Goal: Transaction & Acquisition: Purchase product/service

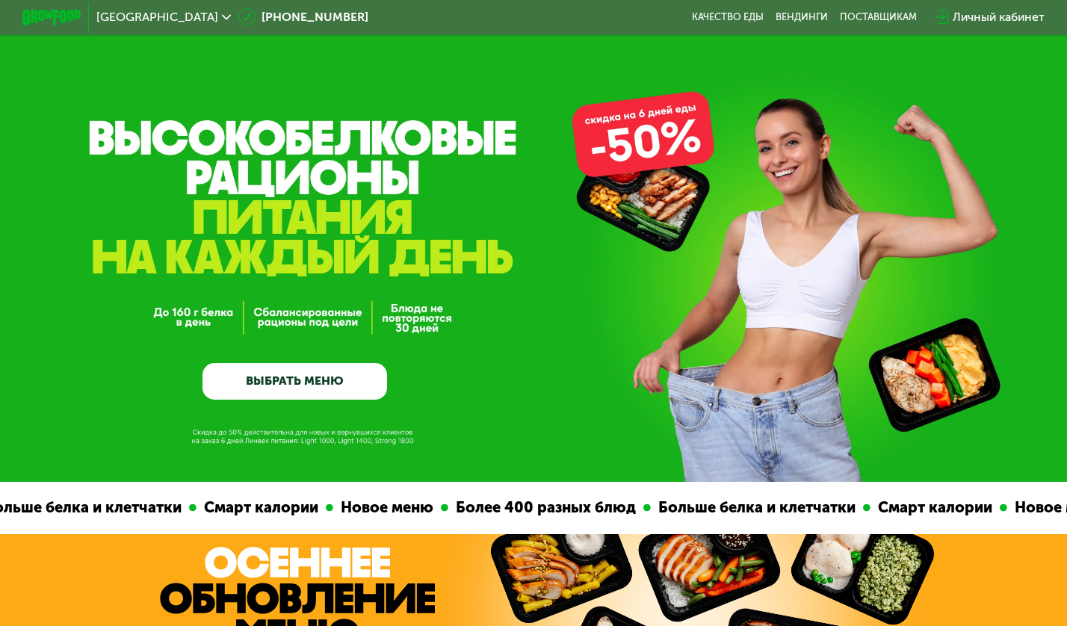
click at [294, 371] on link "ВЫБРАТЬ МЕНЮ" at bounding box center [295, 381] width 185 height 37
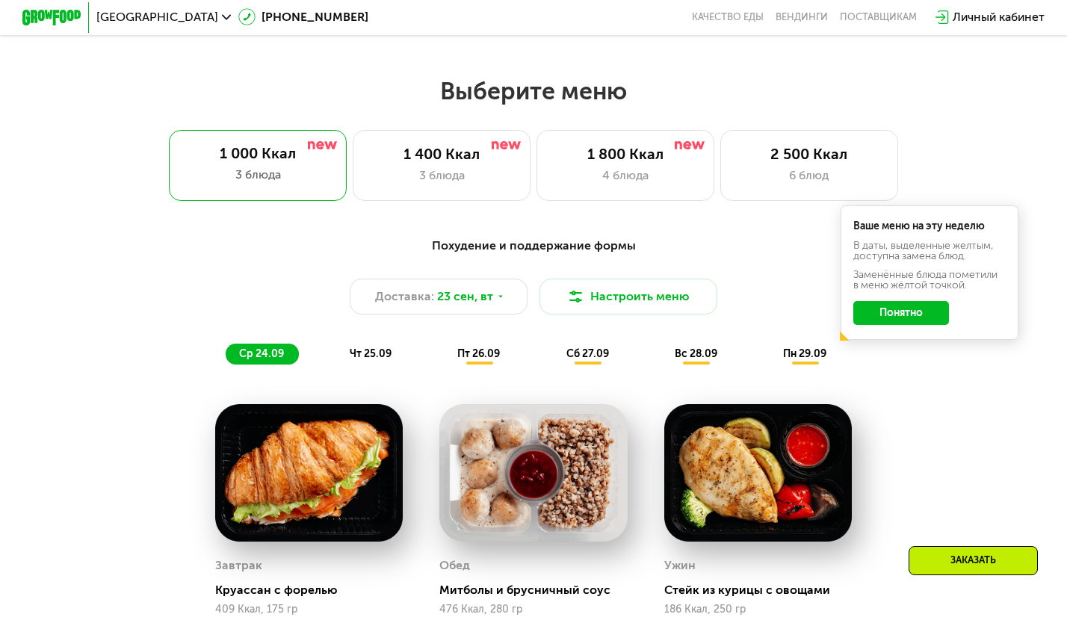
scroll to position [942, 0]
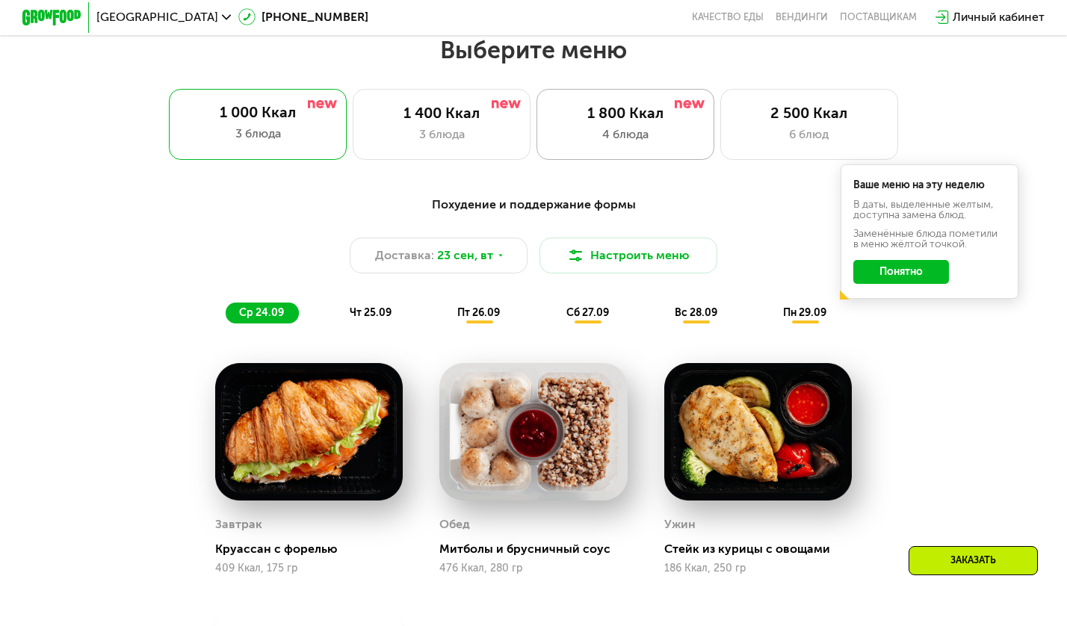
click at [610, 150] on div "1 800 Ккал 4 блюда" at bounding box center [626, 124] width 178 height 71
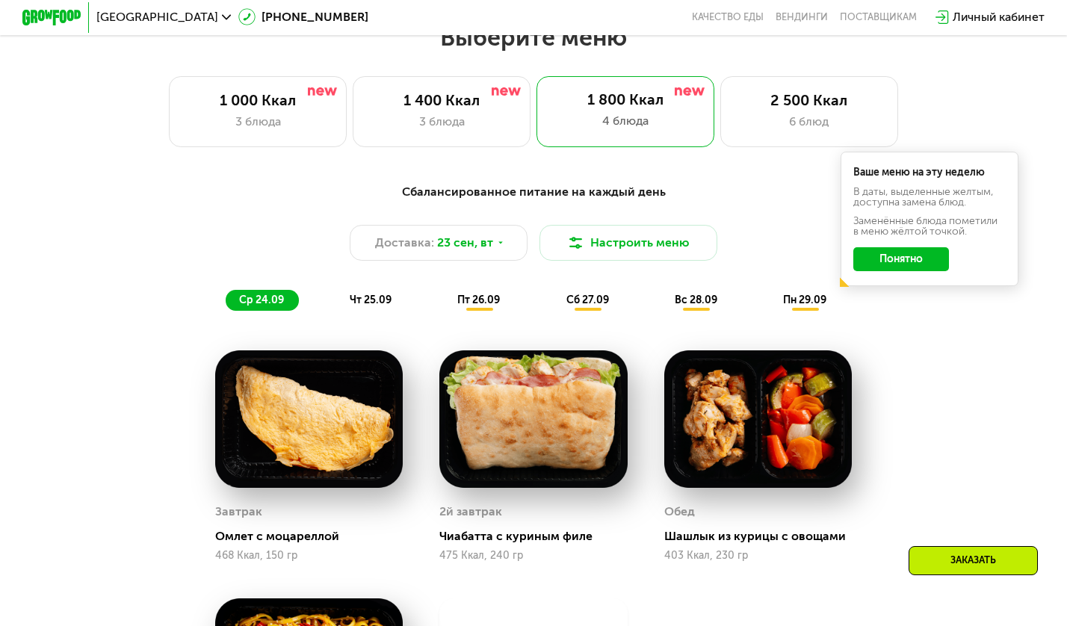
scroll to position [974, 0]
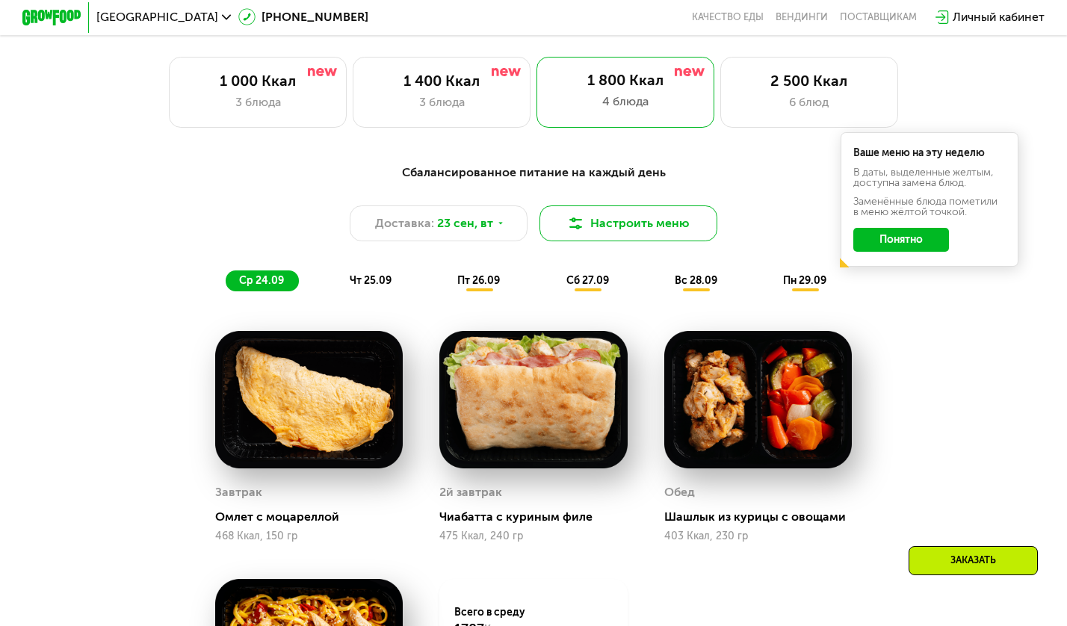
click at [643, 223] on button "Настроить меню" at bounding box center [629, 224] width 178 height 36
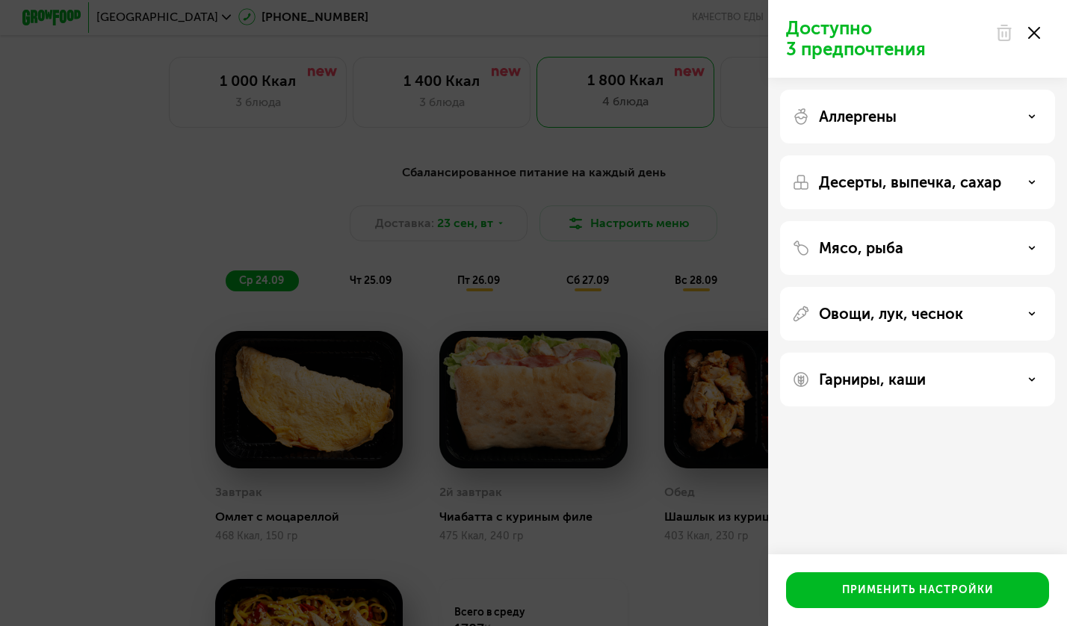
click at [404, 167] on div "Доступно 3 предпочтения Аллергены Десерты, выпечка, сахар Мясо, рыба Овощи, лук…" at bounding box center [533, 313] width 1067 height 626
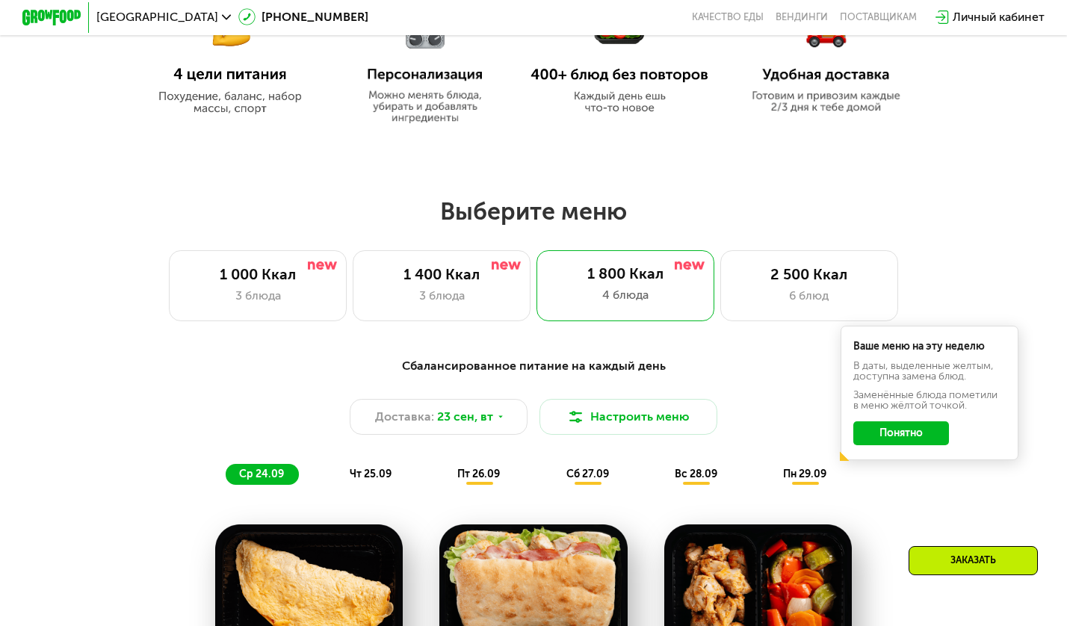
scroll to position [776, 0]
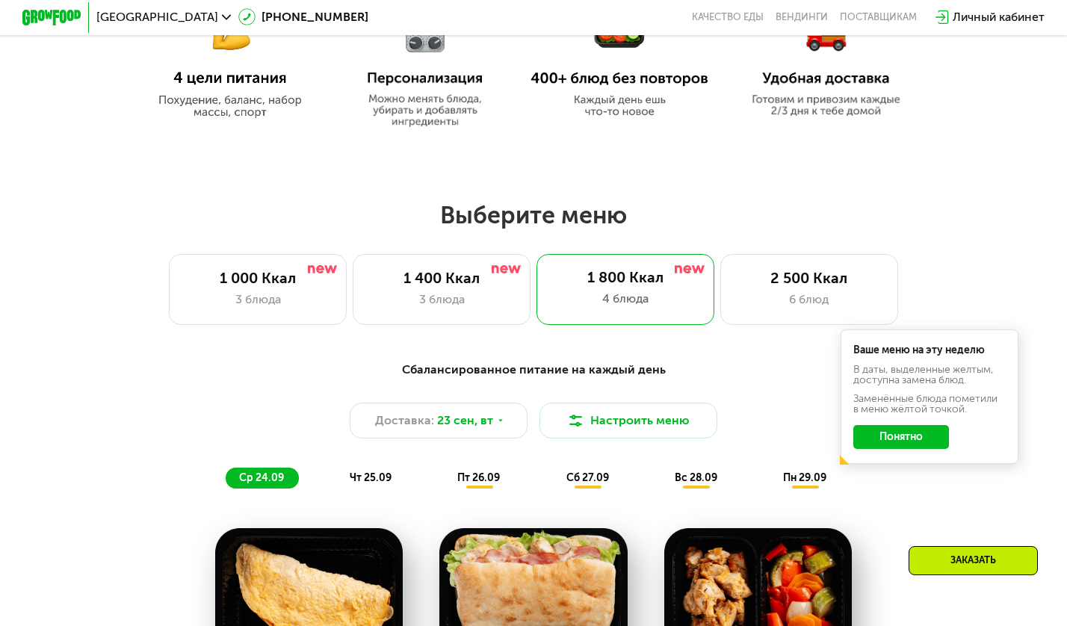
click at [883, 439] on button "Понятно" at bounding box center [900, 437] width 95 height 24
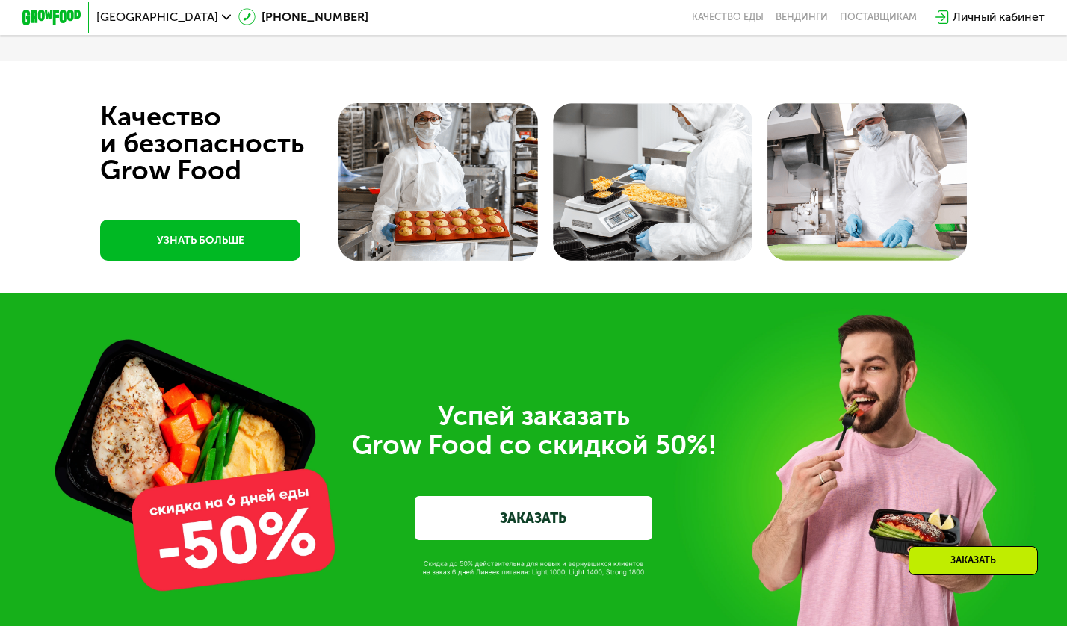
scroll to position [4381, 0]
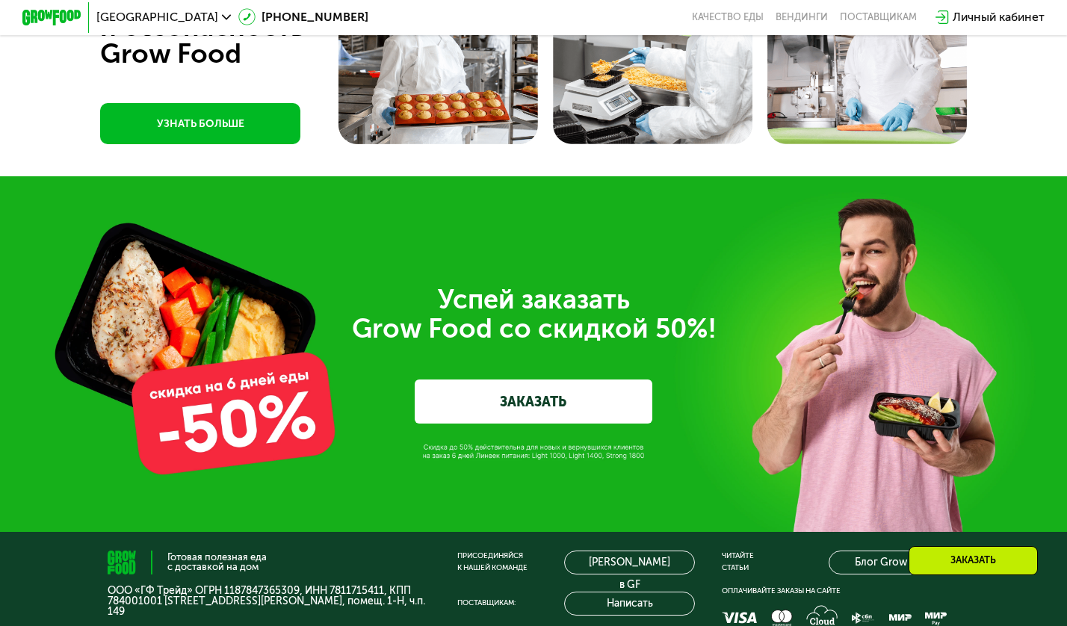
click at [545, 407] on link "ЗАКАЗАТЬ" at bounding box center [533, 402] width 237 height 45
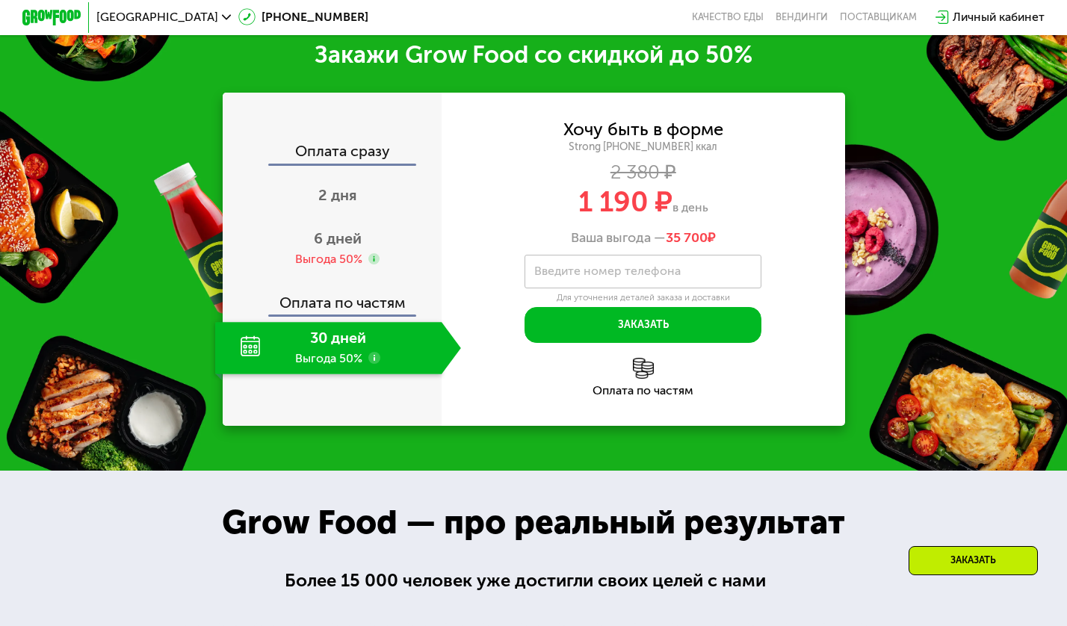
scroll to position [1824, 0]
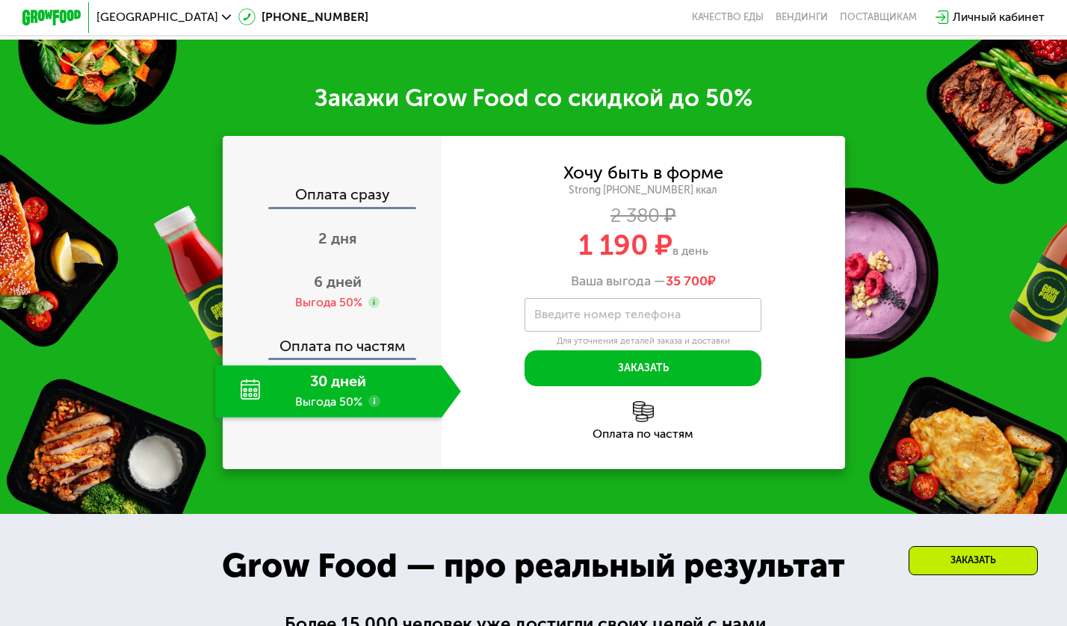
click at [589, 311] on label "Введите номер телефона" at bounding box center [607, 315] width 146 height 8
click at [589, 311] on input "Введите номер телефона" at bounding box center [643, 315] width 237 height 34
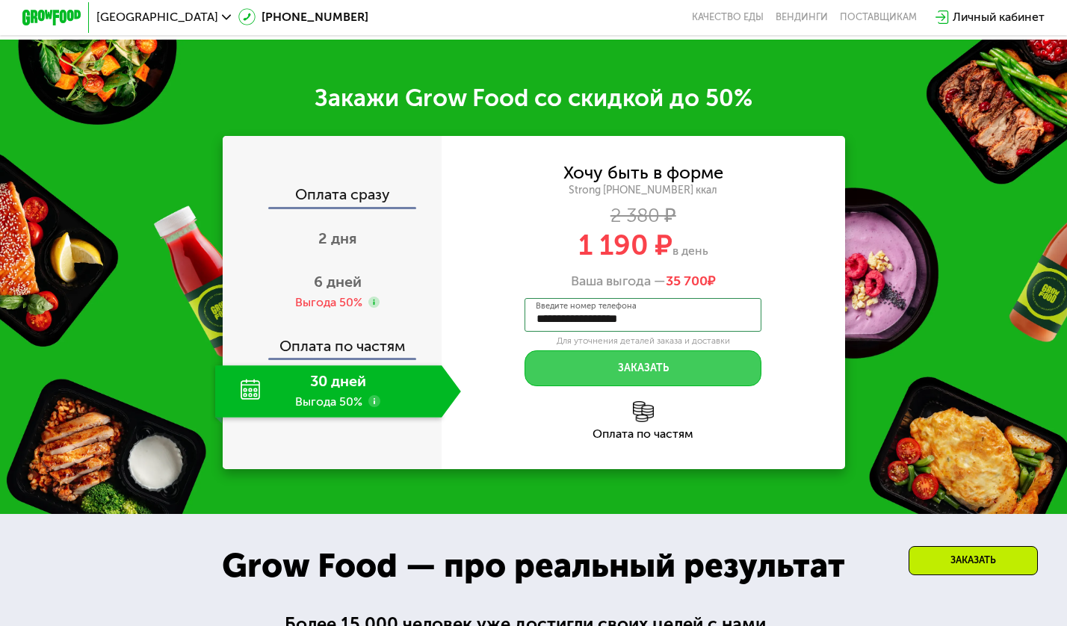
type input "**********"
click at [680, 367] on button "Заказать" at bounding box center [643, 369] width 237 height 36
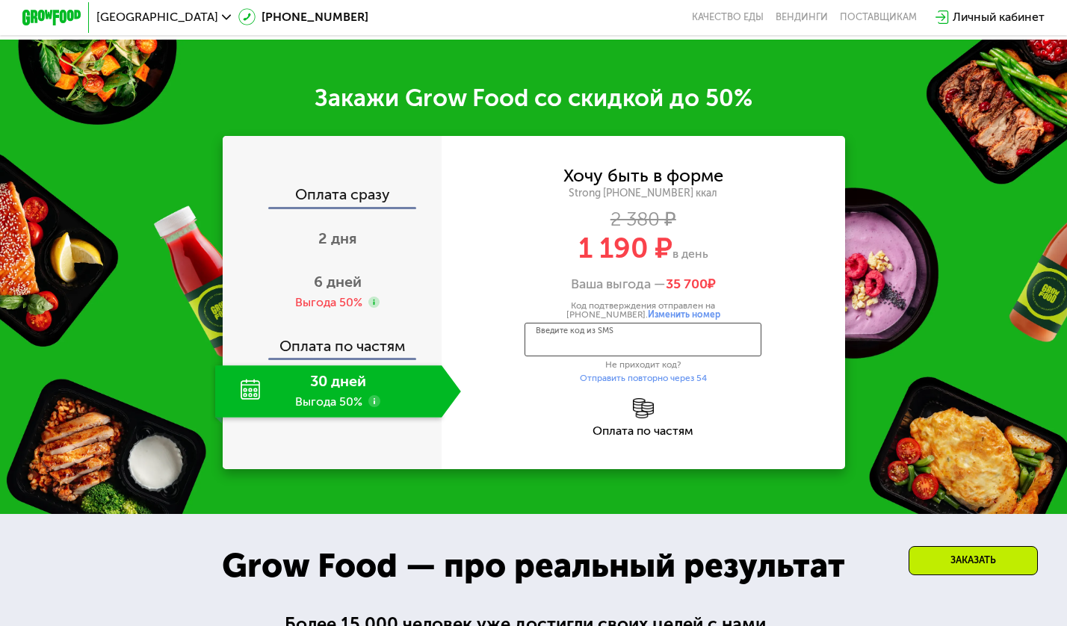
click at [667, 342] on input "Введите код из SMS" at bounding box center [643, 340] width 237 height 34
type input "****"
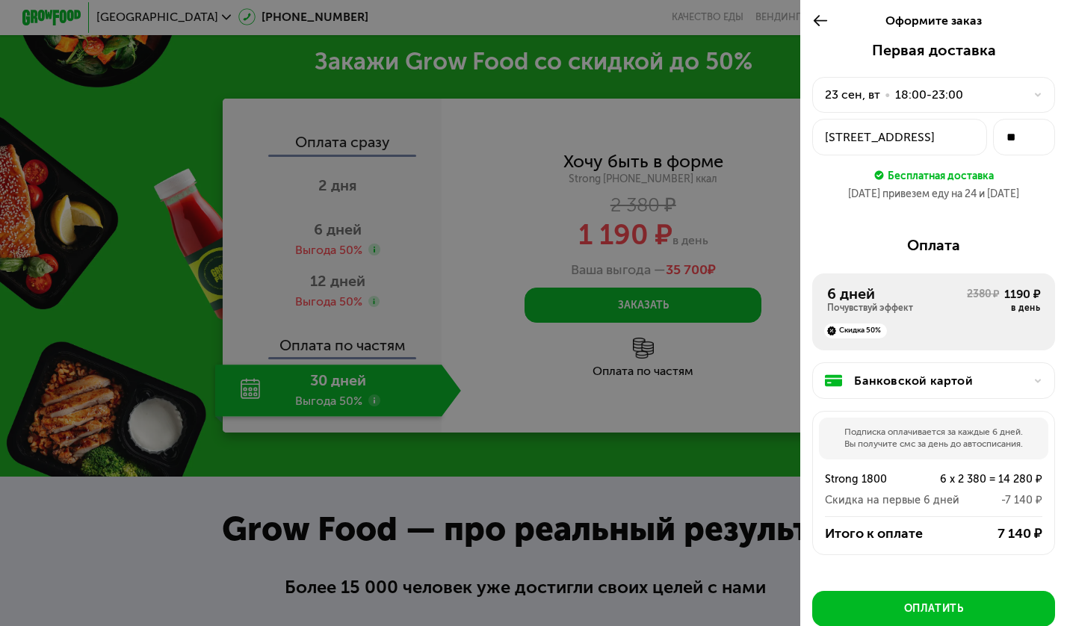
click at [936, 303] on div "Почувствуй эффект" at bounding box center [897, 309] width 140 height 12
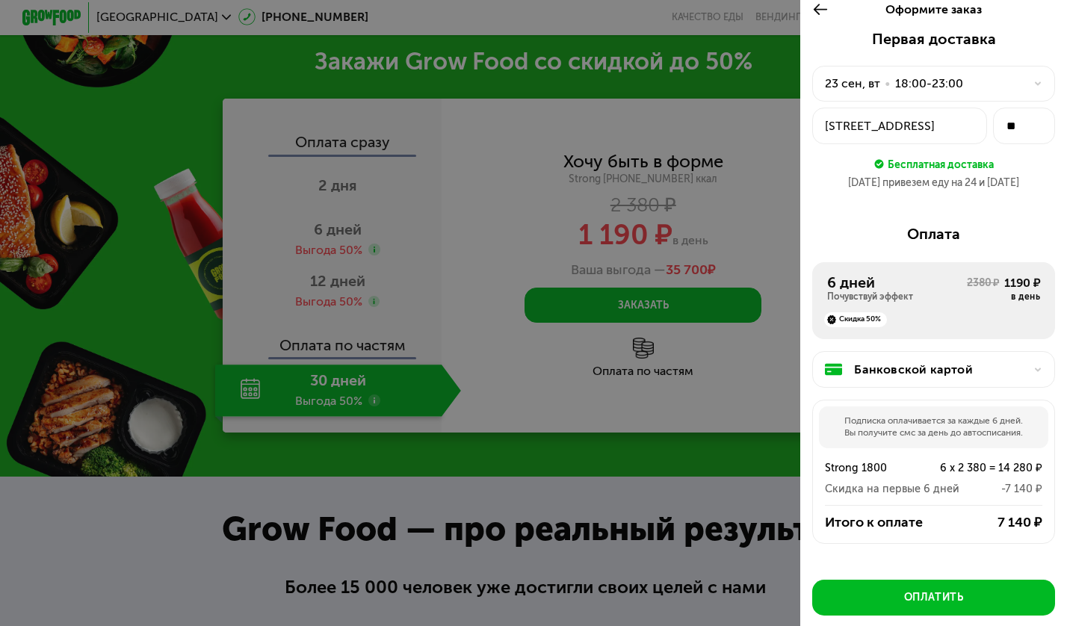
click at [965, 75] on div "23 сен, вт • 18:00-23:00" at bounding box center [925, 84] width 200 height 18
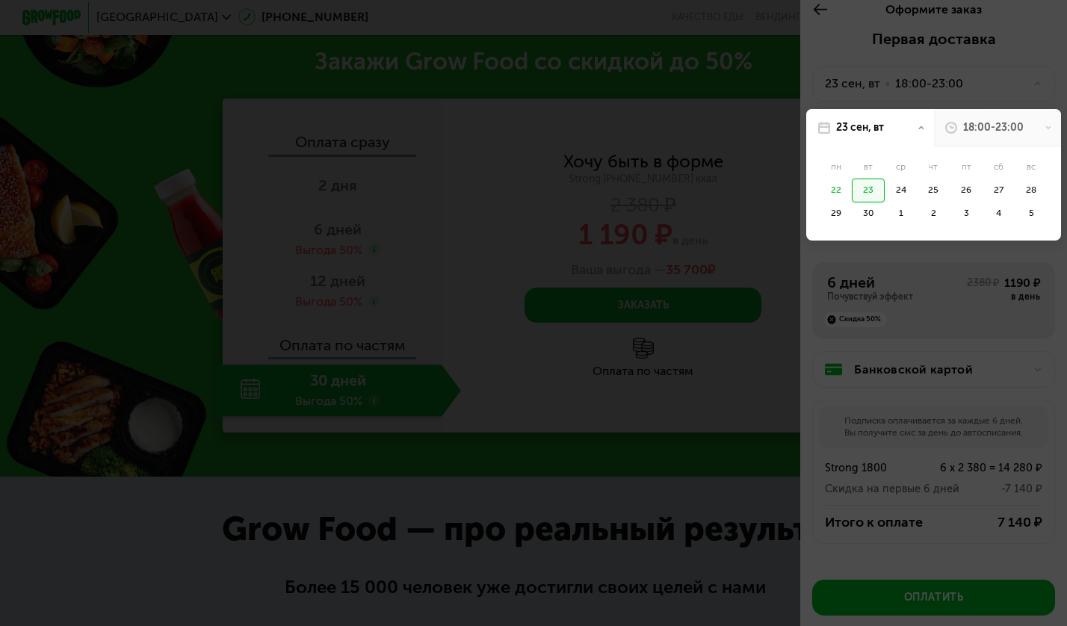
click at [903, 93] on div at bounding box center [533, 313] width 1067 height 626
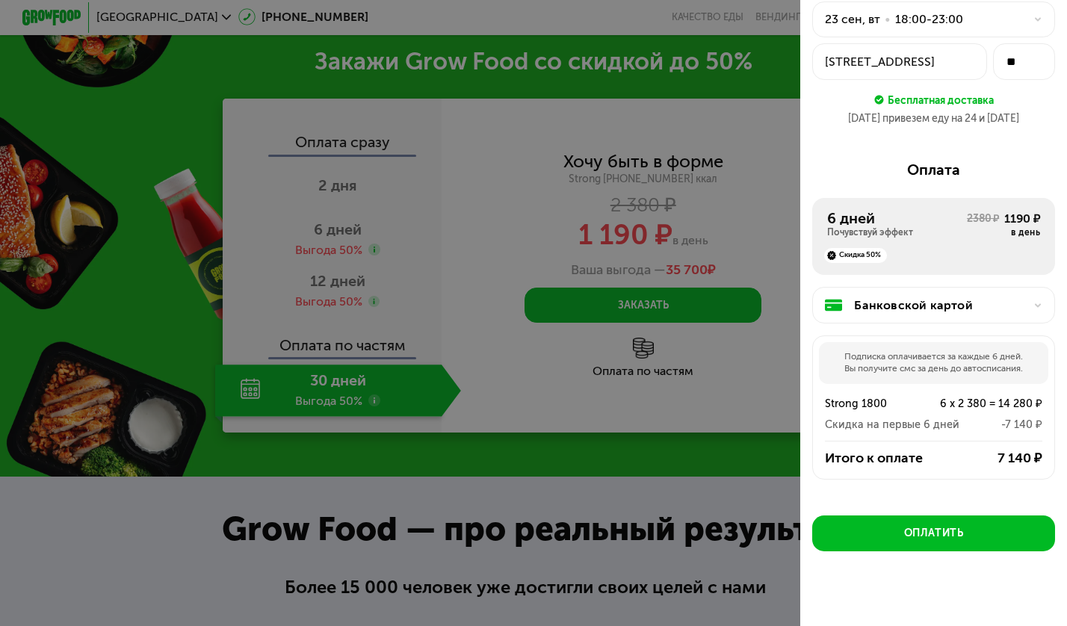
scroll to position [75, 0]
click at [724, 431] on div at bounding box center [533, 313] width 1067 height 626
click at [782, 58] on div at bounding box center [533, 313] width 1067 height 626
click at [786, 403] on div at bounding box center [533, 313] width 1067 height 626
click at [789, 43] on div at bounding box center [533, 313] width 1067 height 626
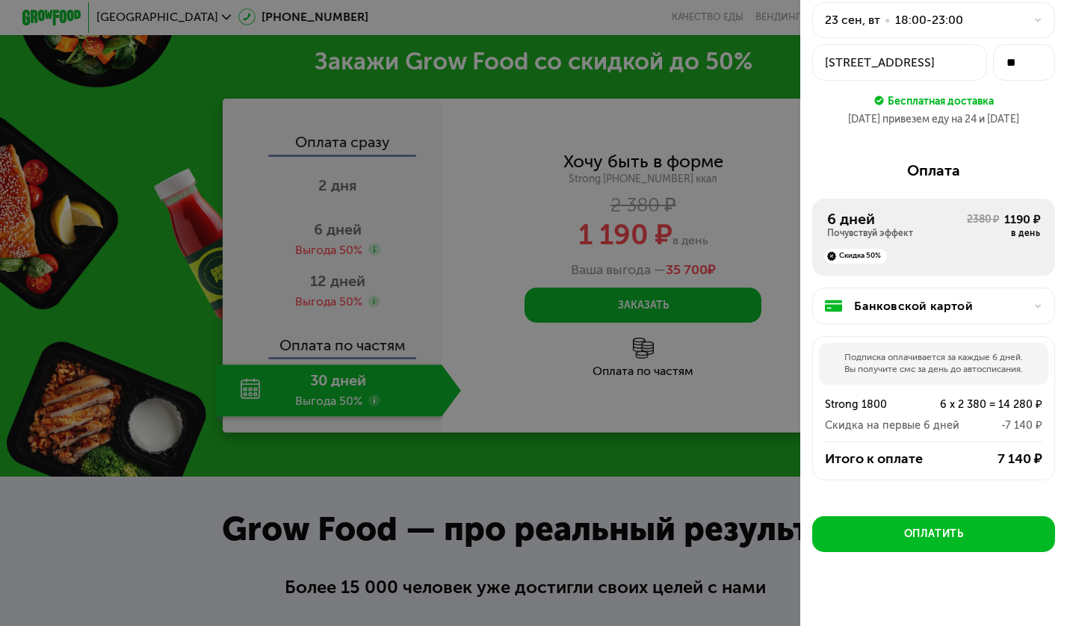
click at [776, 122] on div at bounding box center [533, 313] width 1067 height 626
click at [744, 250] on div at bounding box center [533, 313] width 1067 height 626
click at [612, 385] on div at bounding box center [533, 313] width 1067 height 626
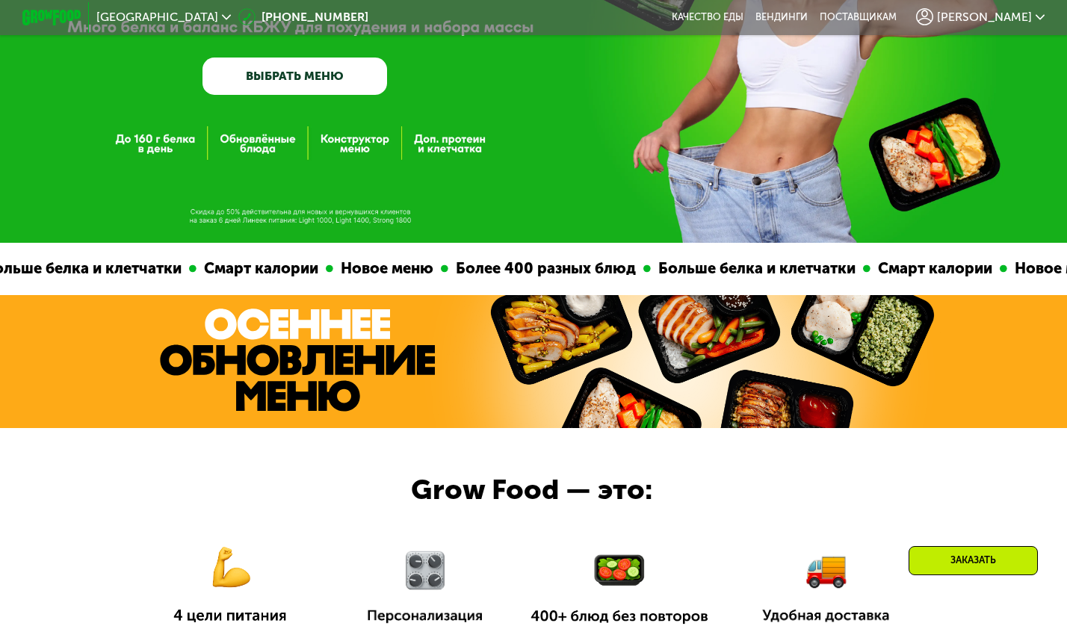
click at [315, 78] on link "ВЫБРАТЬ МЕНЮ" at bounding box center [295, 76] width 185 height 37
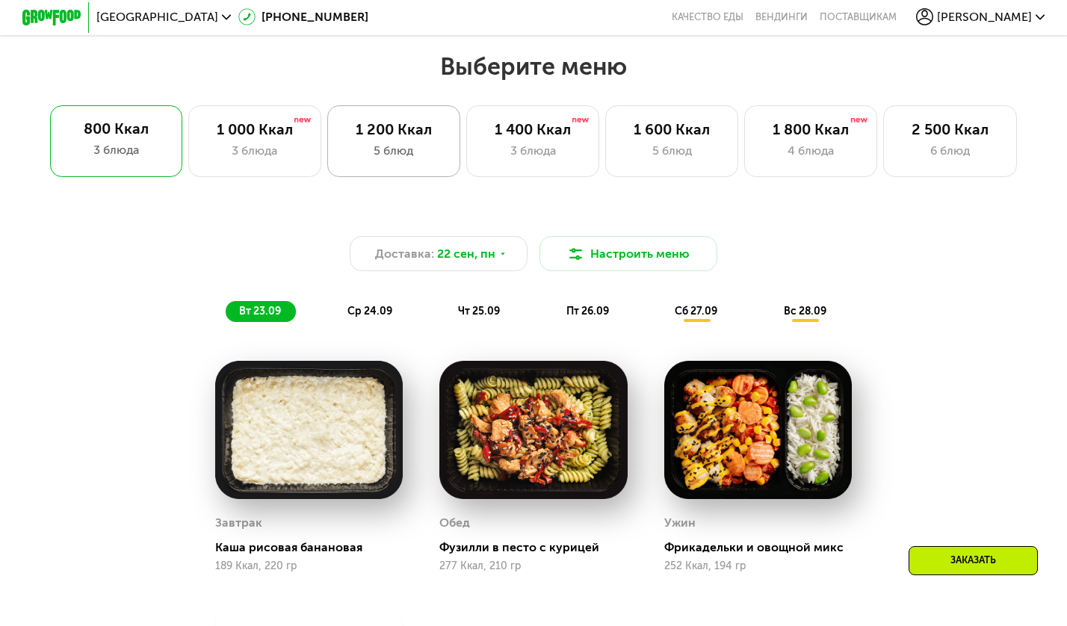
scroll to position [904, 0]
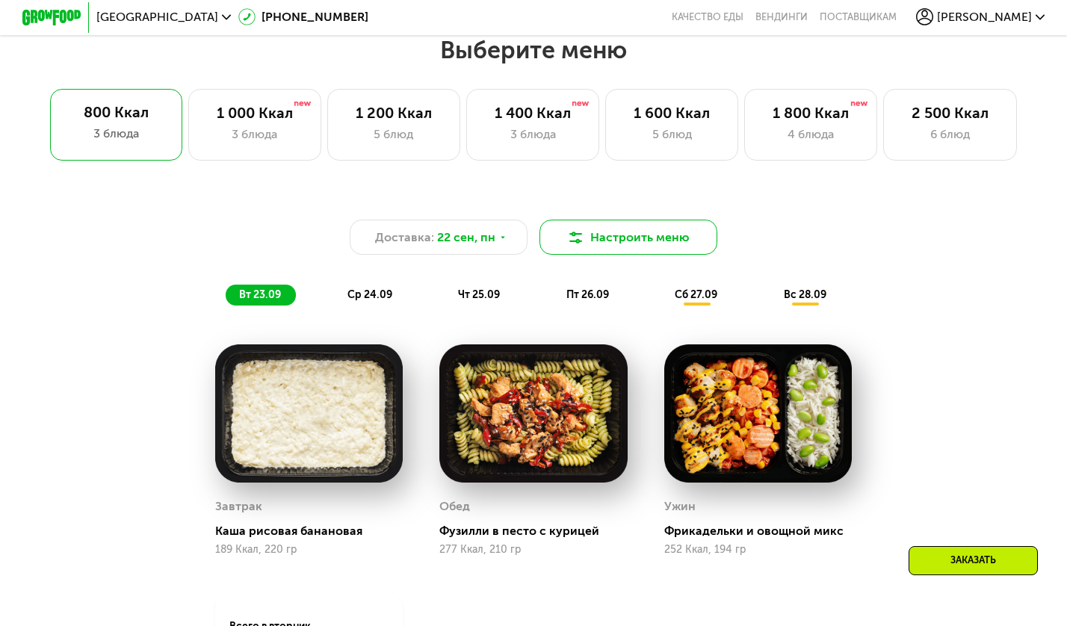
click at [601, 237] on button "Настроить меню" at bounding box center [629, 238] width 178 height 36
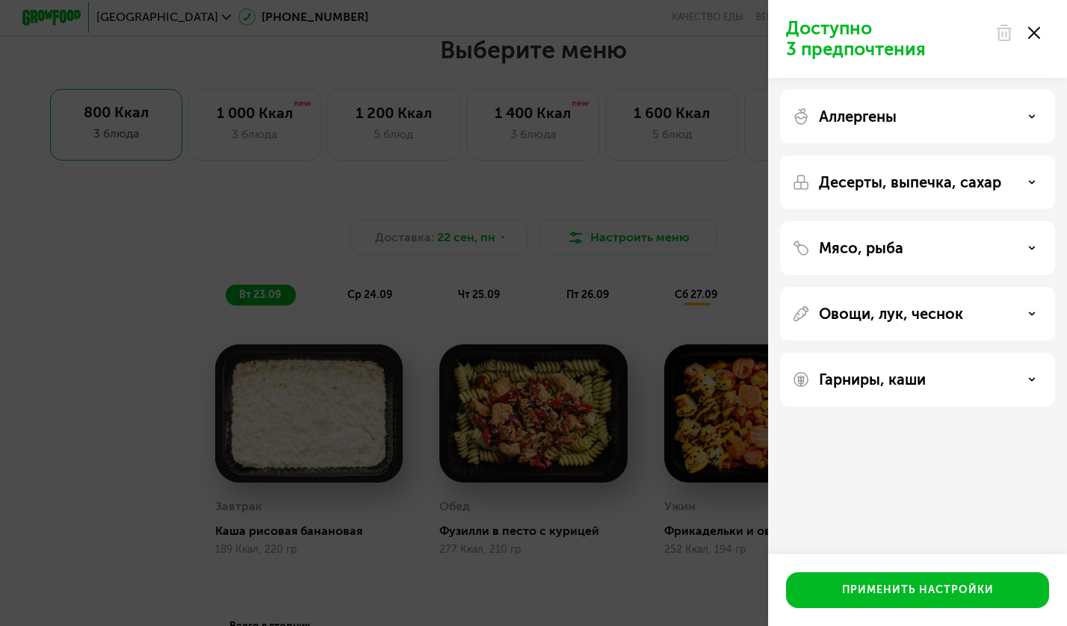
click at [939, 117] on div "Аллергены" at bounding box center [917, 117] width 251 height 18
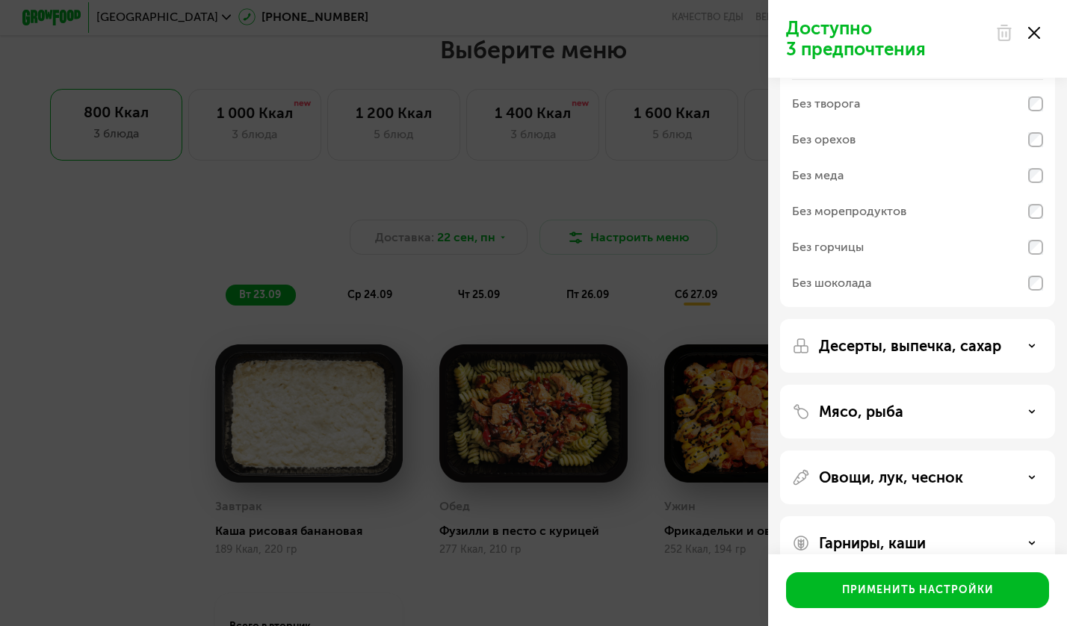
scroll to position [75, 0]
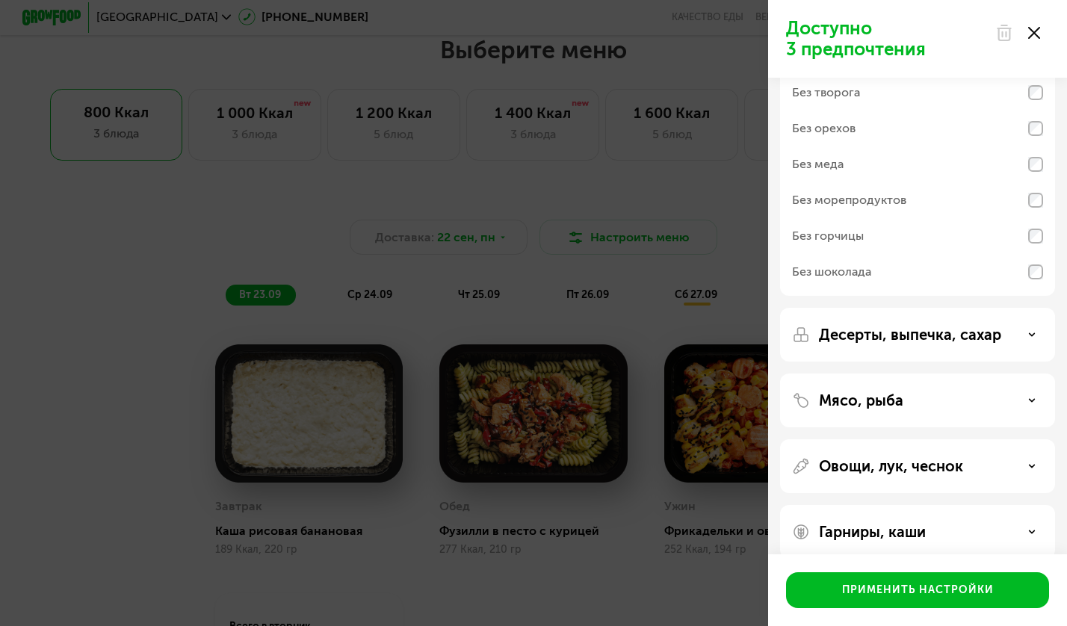
click at [916, 412] on div "Мясо, рыба" at bounding box center [917, 401] width 275 height 54
click at [999, 398] on div "Мясо, рыба" at bounding box center [917, 401] width 251 height 18
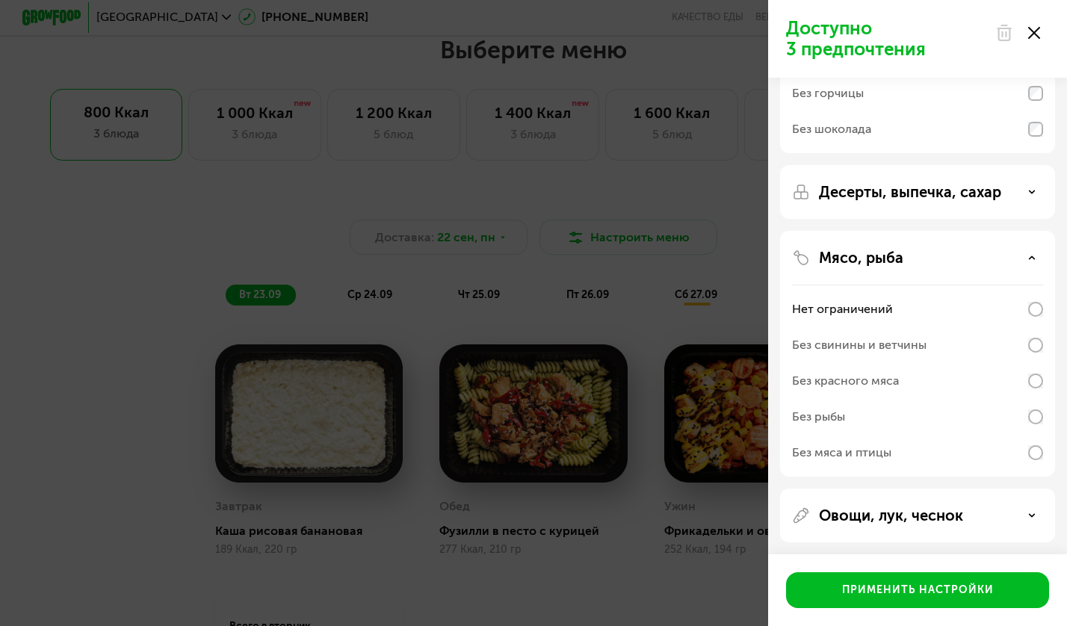
scroll to position [220, 0]
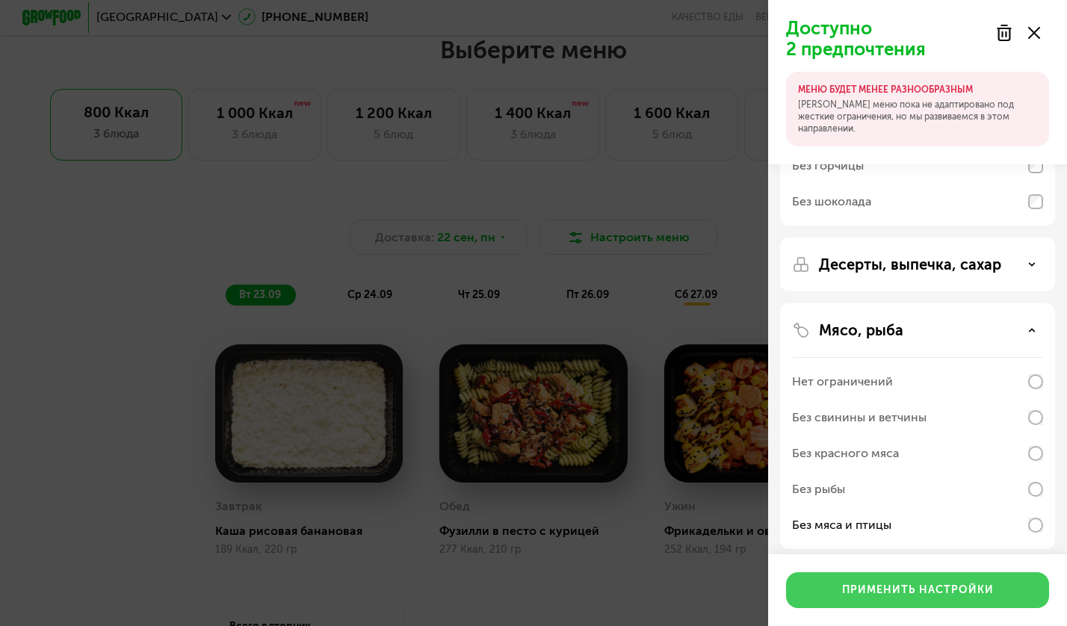
click at [913, 582] on button "Применить настройки" at bounding box center [917, 590] width 263 height 36
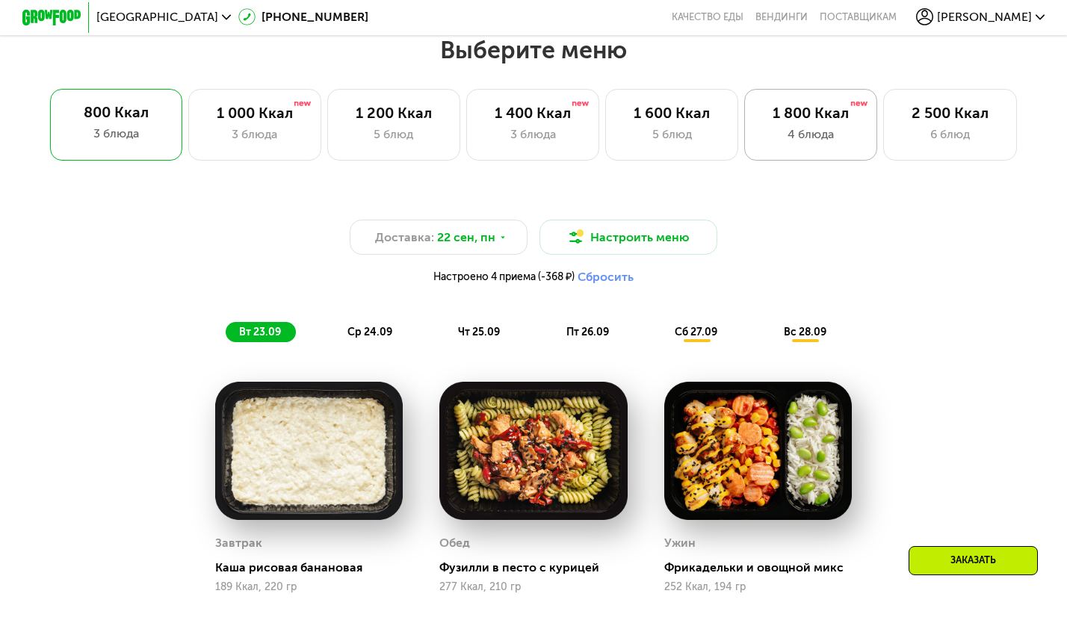
click at [825, 127] on div "4 блюда" at bounding box center [811, 135] width 102 height 18
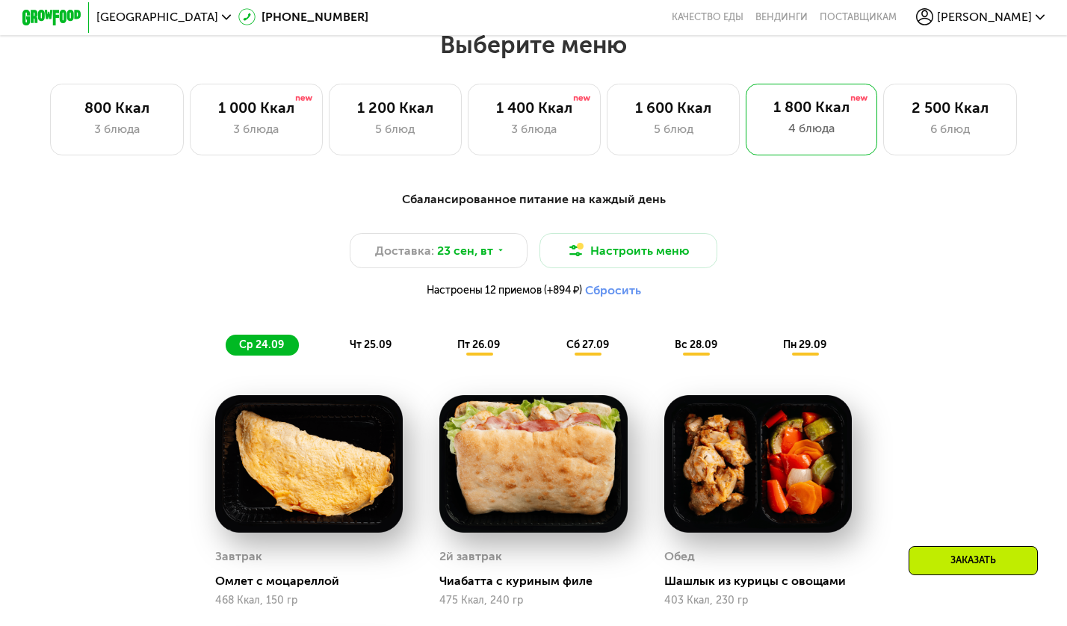
scroll to position [905, 0]
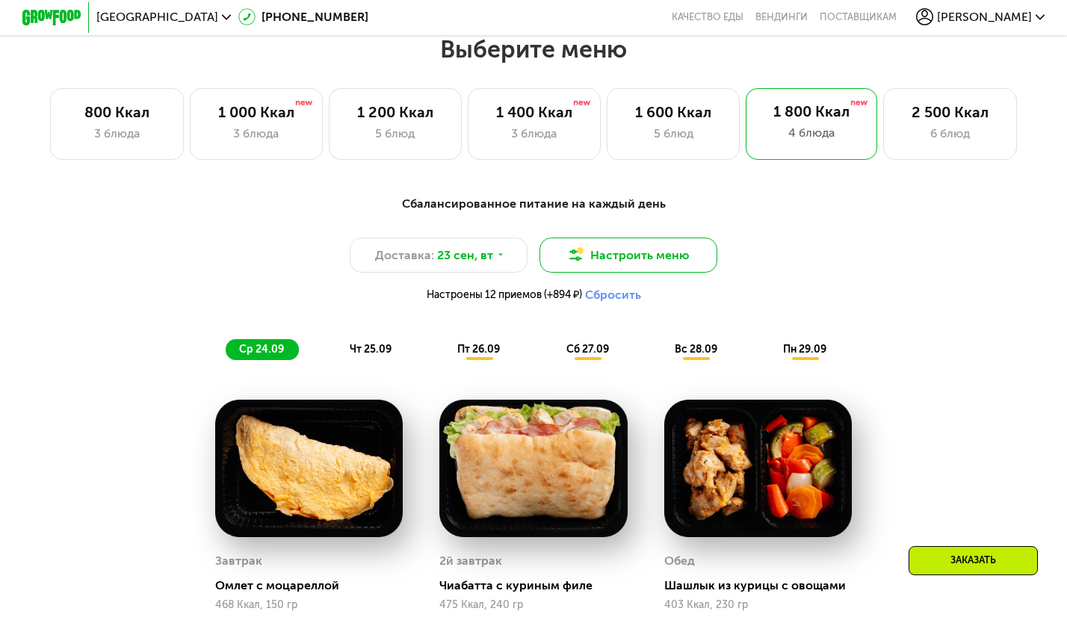
click at [644, 246] on button "Настроить меню" at bounding box center [629, 256] width 178 height 36
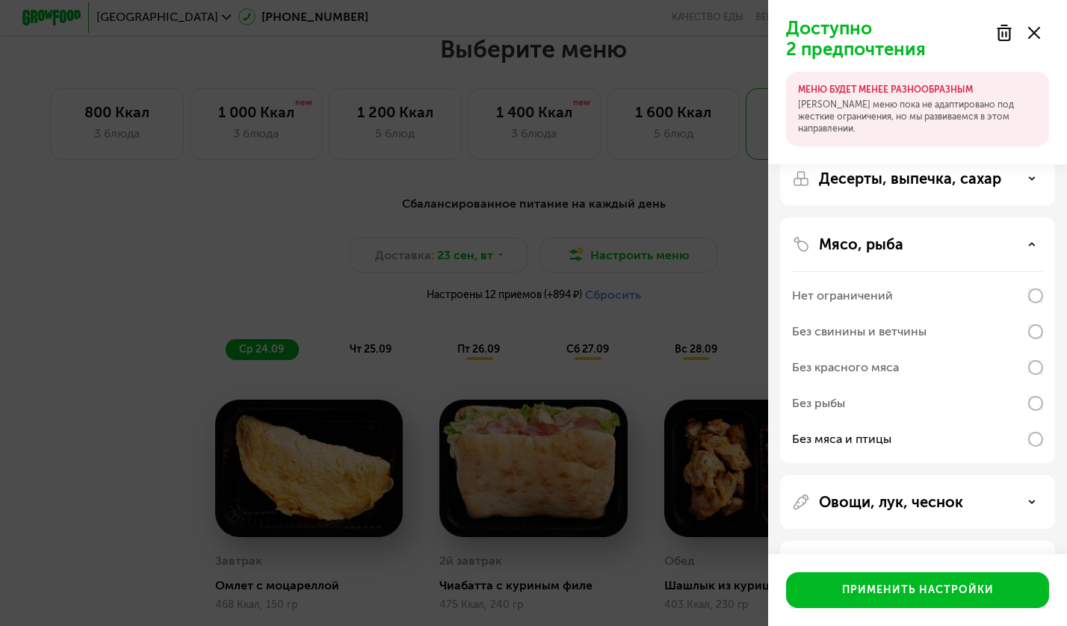
scroll to position [116, 0]
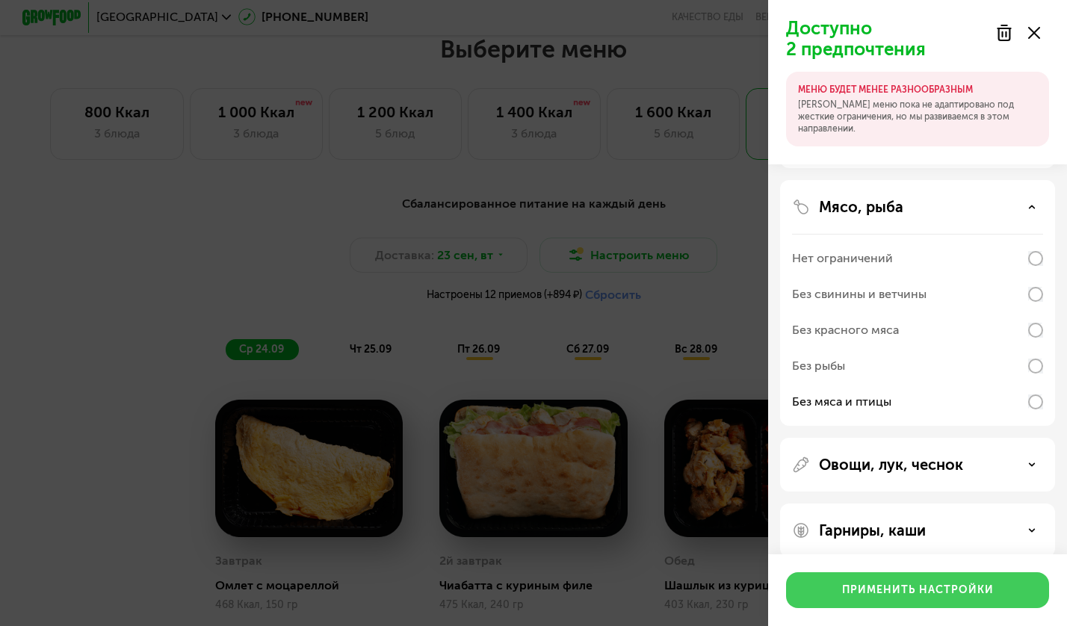
click at [877, 595] on div "Применить настройки" at bounding box center [918, 590] width 152 height 15
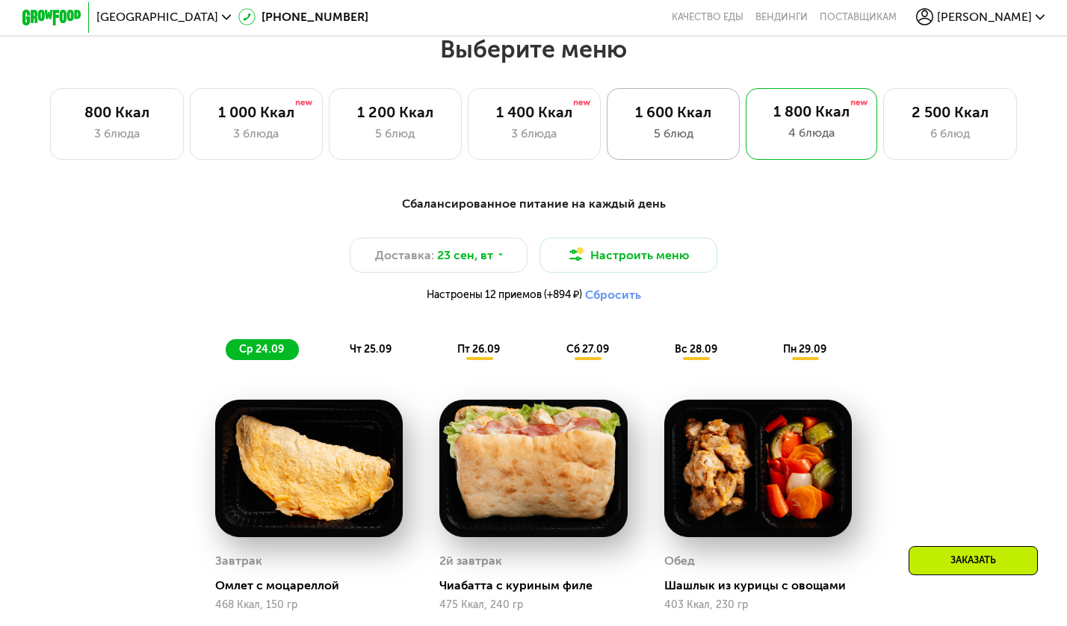
click at [692, 135] on div "5 блюд" at bounding box center [674, 134] width 102 height 18
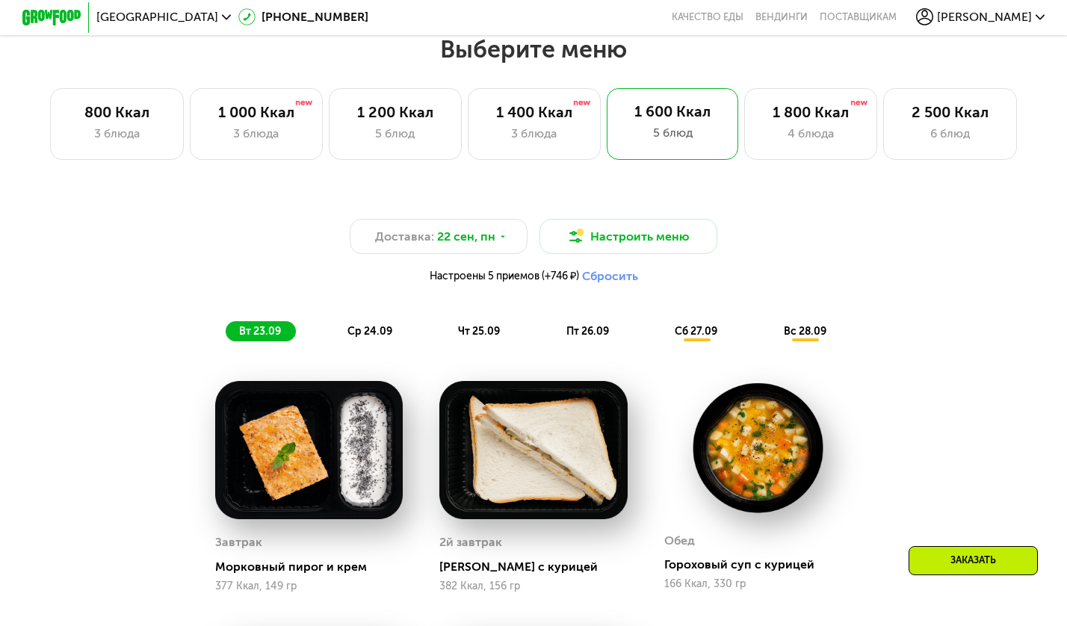
click at [605, 279] on button "Сбросить" at bounding box center [610, 276] width 56 height 15
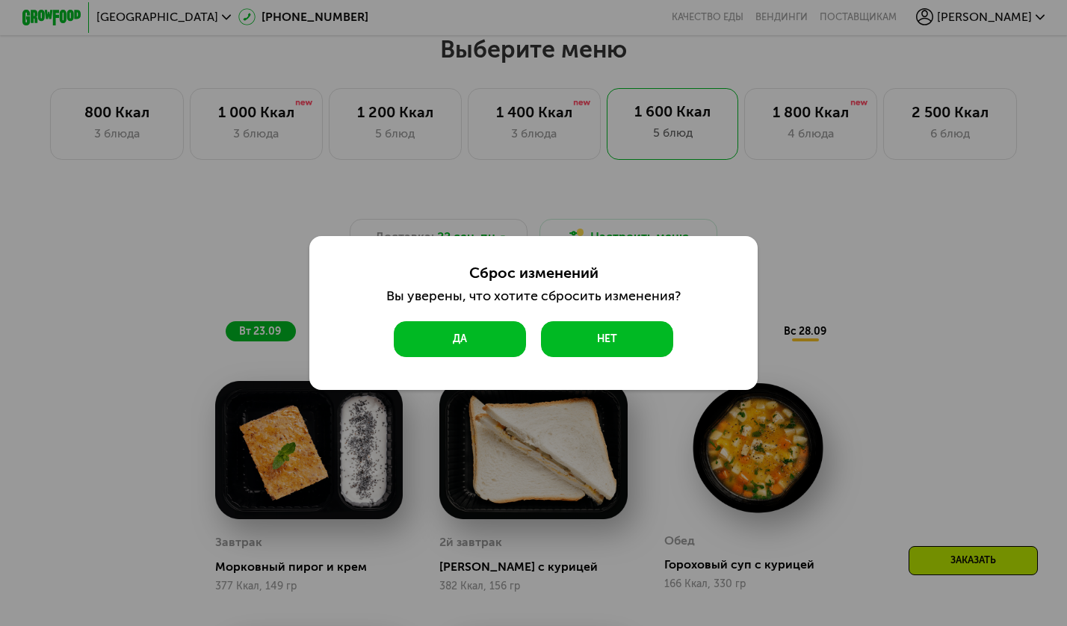
click at [439, 343] on button "Да" at bounding box center [460, 339] width 132 height 36
